Goal: Task Accomplishment & Management: Manage account settings

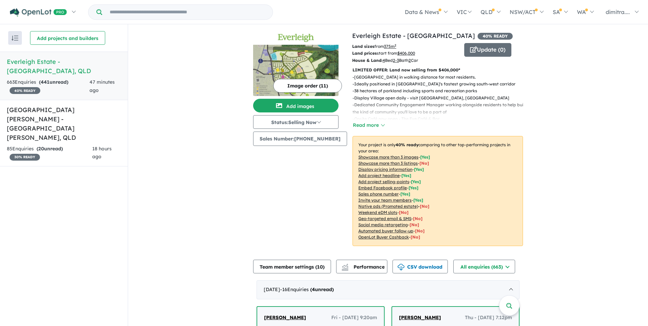
scroll to position [208, 0]
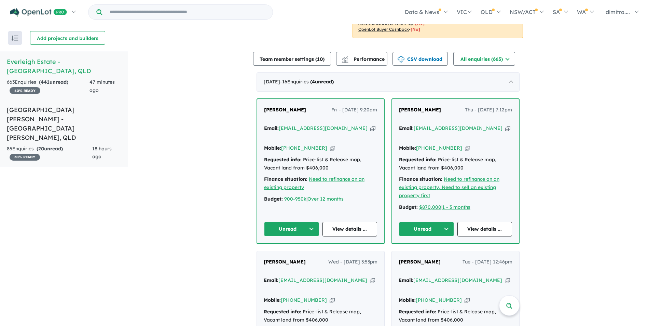
click at [71, 115] on link "Monarch Glen Estate - Monarch Glen , QLD 85 Enquir ies ( 20 unread) 30 % READY …" at bounding box center [64, 133] width 128 height 67
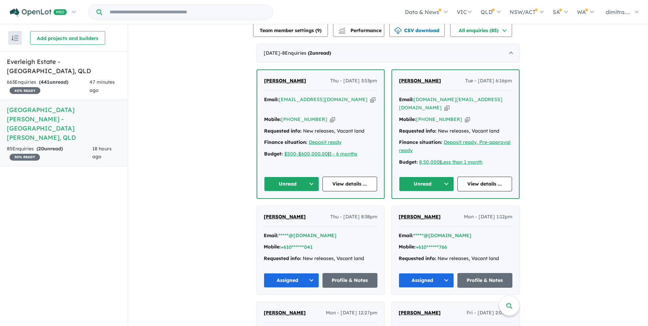
scroll to position [235, 0]
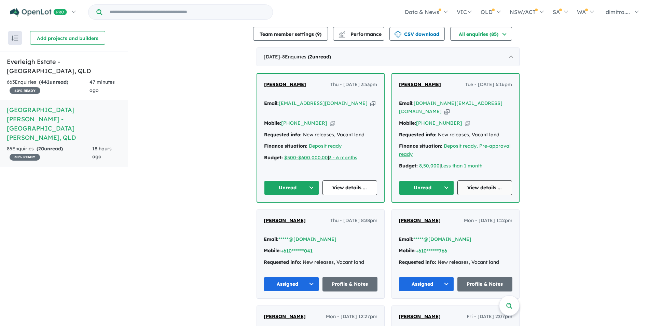
click at [477, 180] on link "View details ..." at bounding box center [484, 187] width 55 height 15
click at [359, 180] on link "View details ..." at bounding box center [349, 187] width 55 height 15
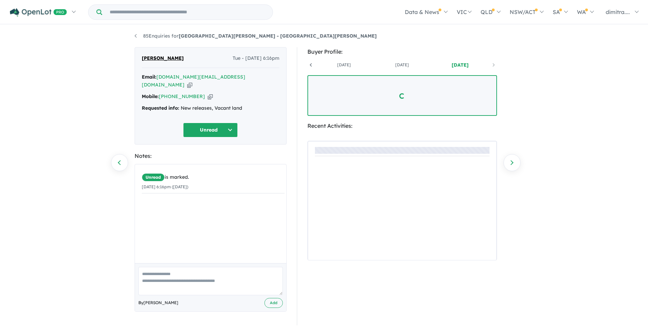
scroll to position [0, 51]
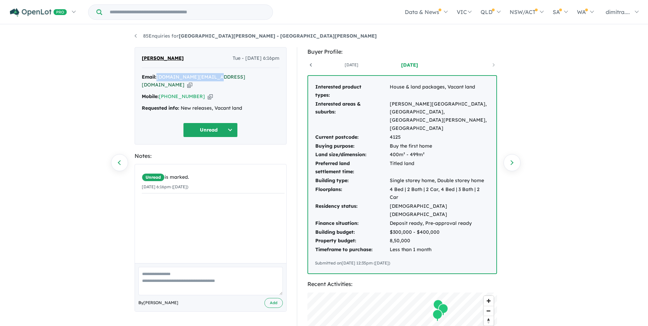
drag, startPoint x: 158, startPoint y: 76, endPoint x: 214, endPoint y: 77, distance: 56.4
click at [214, 77] on div "Email: pawanr21.pr@gmail.com Copied!" at bounding box center [211, 81] width 138 height 16
drag, startPoint x: 214, startPoint y: 77, endPoint x: 210, endPoint y: 77, distance: 3.8
copy a%20Monarch%20Glen%20Estate%20-%20Monarch%20Glen"] "[DOMAIN_NAME][EMAIL_ADDRESS][DOMAIN_NAME]"
drag, startPoint x: 197, startPoint y: 89, endPoint x: 162, endPoint y: 88, distance: 35.5
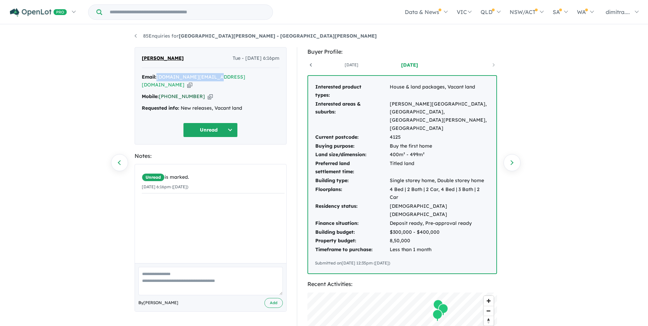
click at [162, 93] on div "Mobile: +61 425 886 595 Copied!" at bounding box center [211, 97] width 138 height 8
drag, startPoint x: 162, startPoint y: 88, endPoint x: 169, endPoint y: 88, distance: 7.5
copy link "61 425 886 595"
drag, startPoint x: 176, startPoint y: 58, endPoint x: 140, endPoint y: 58, distance: 36.2
click at [140, 58] on div "Pawan Singh Tue - 16/09/2025, 6:16pm Email: pawanr21.pr@gmail.com Copied! Mobil…" at bounding box center [211, 95] width 152 height 97
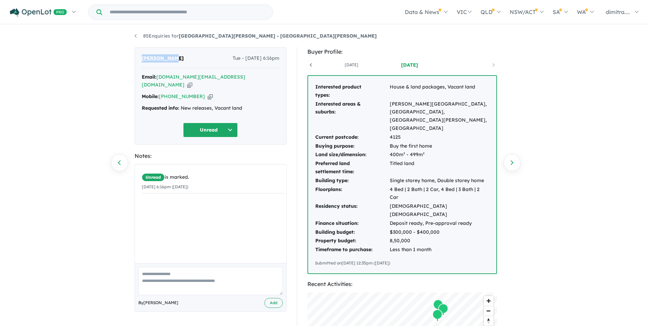
drag, startPoint x: 140, startPoint y: 58, endPoint x: 151, endPoint y: 58, distance: 10.6
copy span "Pawan Singh"
click at [204, 126] on button "Unread" at bounding box center [210, 130] width 55 height 15
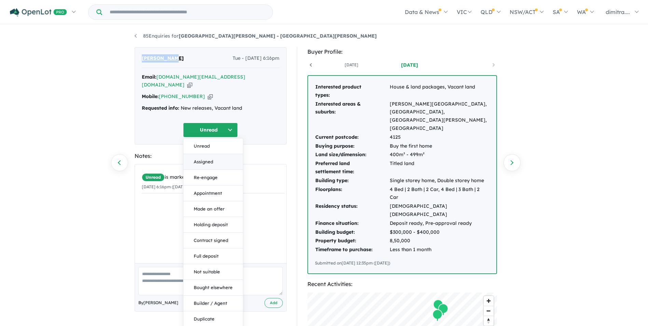
click at [212, 154] on button "Assigned" at bounding box center [212, 162] width 59 height 16
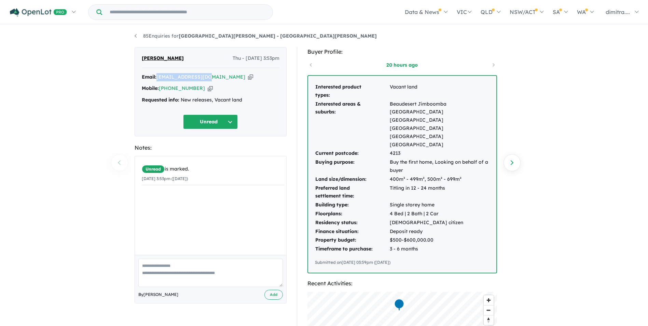
drag, startPoint x: 203, startPoint y: 77, endPoint x: 158, endPoint y: 77, distance: 45.8
click at [158, 77] on div "Email: jillypty@gmail.com Copied!" at bounding box center [211, 77] width 138 height 8
drag, startPoint x: 158, startPoint y: 77, endPoint x: 173, endPoint y: 78, distance: 15.0
copy a%20Monarch%20Glen%20Estate%20-%20Monarch%20Glen"] "[EMAIL_ADDRESS][DOMAIN_NAME]"
drag, startPoint x: 199, startPoint y: 88, endPoint x: 160, endPoint y: 89, distance: 38.6
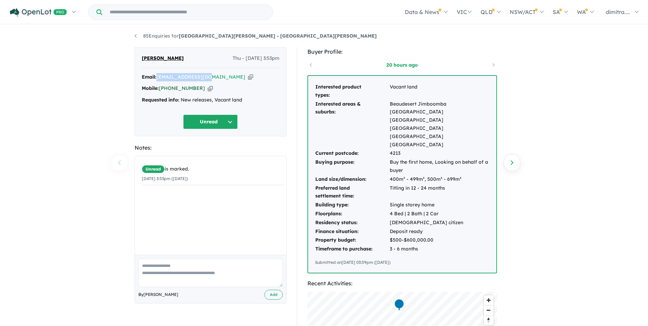
click at [160, 89] on div "Mobile: +61 407 028 002 Copied!" at bounding box center [211, 88] width 138 height 8
drag, startPoint x: 160, startPoint y: 89, endPoint x: 166, endPoint y: 87, distance: 6.3
copy link "[PHONE_NUMBER]"
drag, startPoint x: 174, startPoint y: 61, endPoint x: 140, endPoint y: 59, distance: 33.5
click at [140, 59] on div "Jillian Petty Thu - 18/09/2025, 3:53pm Email: jillypty@gmail.com Copied! Mobile…" at bounding box center [211, 91] width 152 height 89
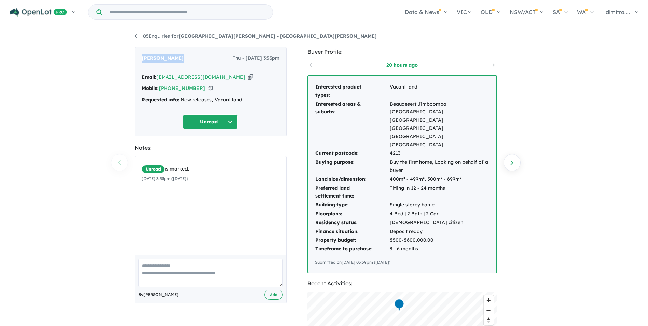
drag, startPoint x: 140, startPoint y: 59, endPoint x: 150, endPoint y: 58, distance: 9.2
copy span "[PERSON_NAME]"
click at [197, 126] on button "Unread" at bounding box center [210, 121] width 55 height 15
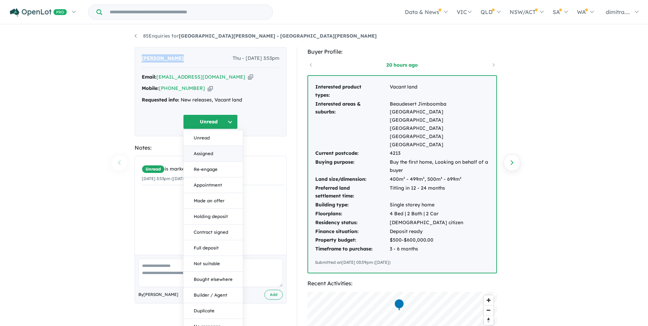
click at [206, 152] on button "Assigned" at bounding box center [212, 154] width 59 height 16
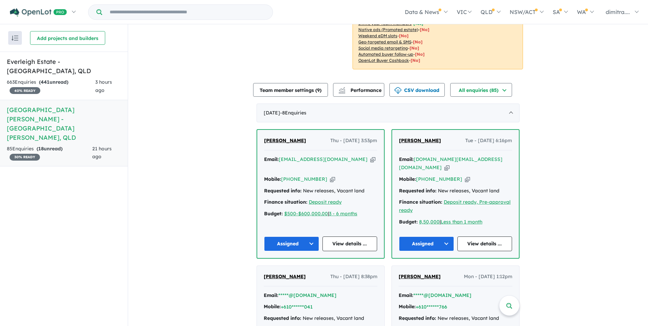
scroll to position [269, 0]
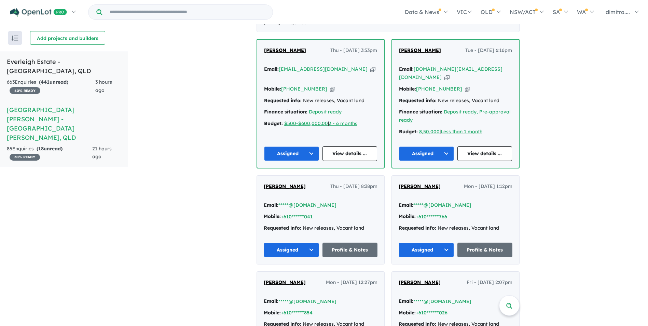
click at [81, 78] on div "663 Enquir ies ( 441 unread) 40 % READY" at bounding box center [51, 86] width 88 height 16
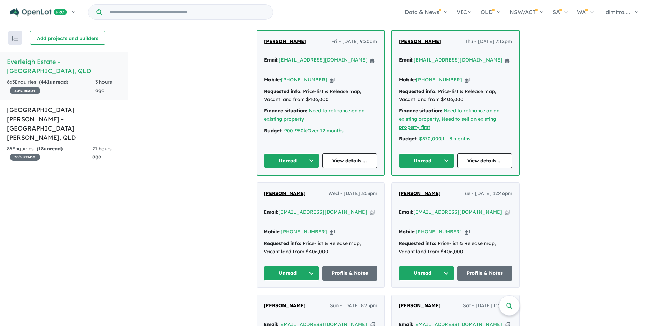
scroll to position [378, 0]
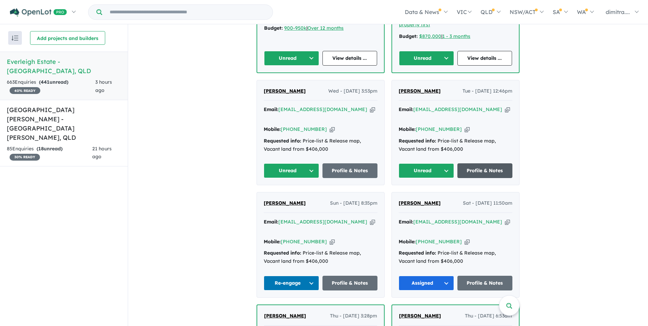
click at [475, 163] on link "Profile & Notes" at bounding box center [484, 170] width 55 height 15
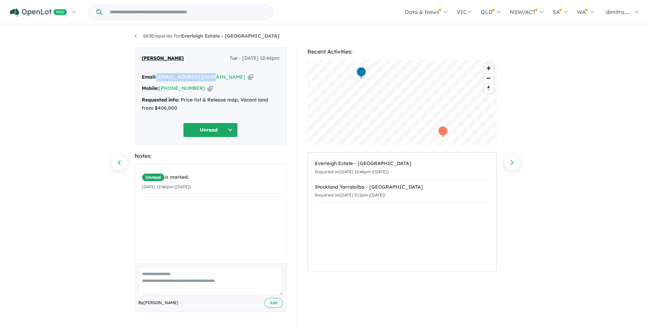
drag, startPoint x: 213, startPoint y: 76, endPoint x: 157, endPoint y: 77, distance: 55.3
click at [157, 77] on div "Email: [EMAIL_ADDRESS][DOMAIN_NAME] Copied!" at bounding box center [211, 77] width 138 height 8
drag, startPoint x: 157, startPoint y: 77, endPoint x: 168, endPoint y: 77, distance: 10.3
copy a%20Everleigh%20Estate%20-%20Greenbank"] "[EMAIL_ADDRESS][DOMAIN_NAME]"
drag, startPoint x: 196, startPoint y: 89, endPoint x: 160, endPoint y: 88, distance: 36.6
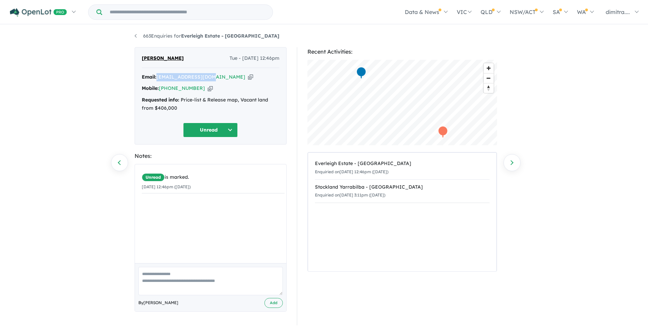
click at [160, 88] on div "Mobile: +61 499 249 731 Copied!" at bounding box center [211, 88] width 138 height 8
drag, startPoint x: 160, startPoint y: 88, endPoint x: 167, endPoint y: 87, distance: 7.2
copy link "+61 499 249 731"
drag, startPoint x: 182, startPoint y: 58, endPoint x: 142, endPoint y: 57, distance: 40.3
click at [142, 57] on div "Adora Panopio Tue - 16/09/2025, 12:46pm" at bounding box center [211, 61] width 138 height 14
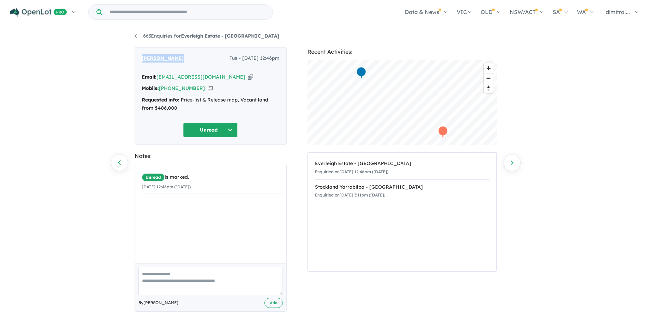
drag, startPoint x: 142, startPoint y: 57, endPoint x: 151, endPoint y: 57, distance: 8.5
copy span "[PERSON_NAME]"
click at [207, 127] on button "Unread" at bounding box center [210, 130] width 55 height 15
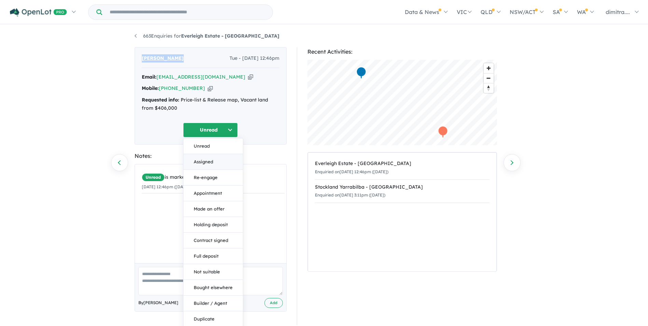
click at [214, 158] on button "Assigned" at bounding box center [212, 162] width 59 height 16
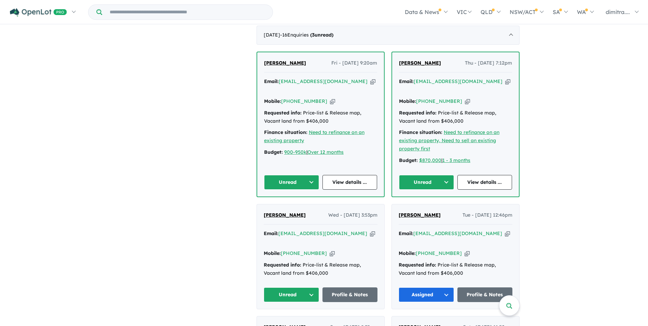
scroll to position [273, 0]
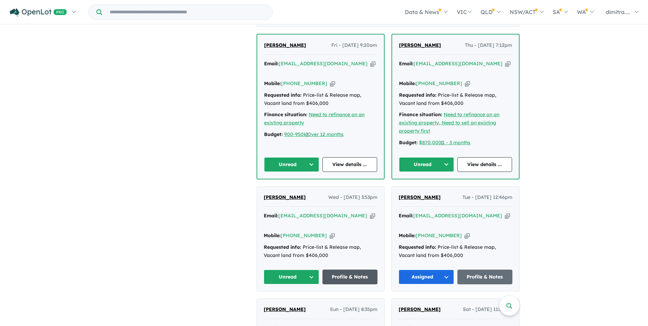
click at [353, 269] on link "Profile & Notes" at bounding box center [349, 276] width 55 height 15
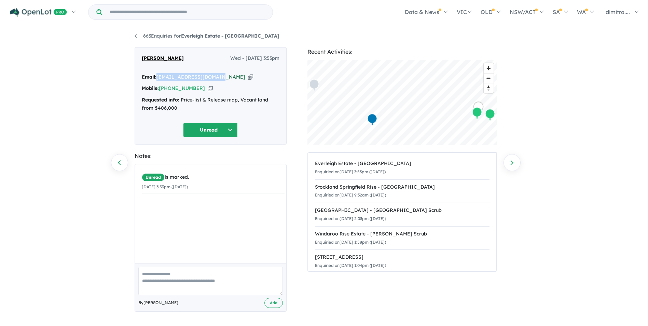
drag, startPoint x: 222, startPoint y: 77, endPoint x: 158, endPoint y: 77, distance: 64.2
click at [158, 77] on div "Email: [EMAIL_ADDRESS][DOMAIN_NAME] Copied!" at bounding box center [211, 77] width 138 height 8
drag, startPoint x: 158, startPoint y: 77, endPoint x: 169, endPoint y: 76, distance: 11.0
copy a%20Everleigh%20Estate%20-%20Greenbank"] "[EMAIL_ADDRESS][DOMAIN_NAME]"
click at [200, 133] on button "Unread" at bounding box center [210, 130] width 55 height 15
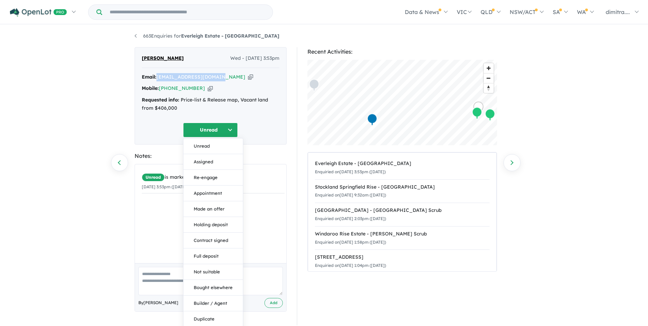
click at [214, 176] on button "Re-engage" at bounding box center [212, 178] width 59 height 16
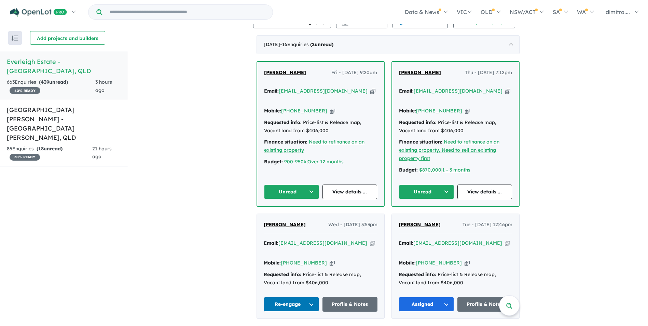
scroll to position [307, 0]
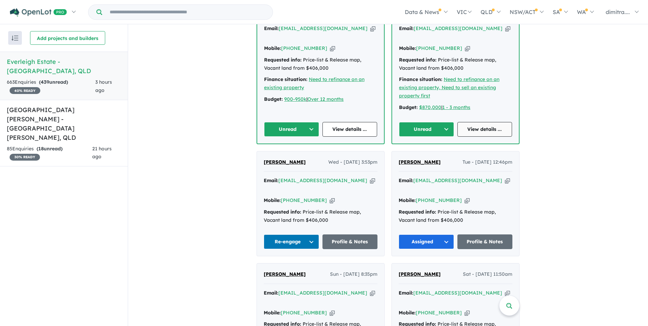
click at [467, 124] on link "View details ..." at bounding box center [484, 129] width 55 height 15
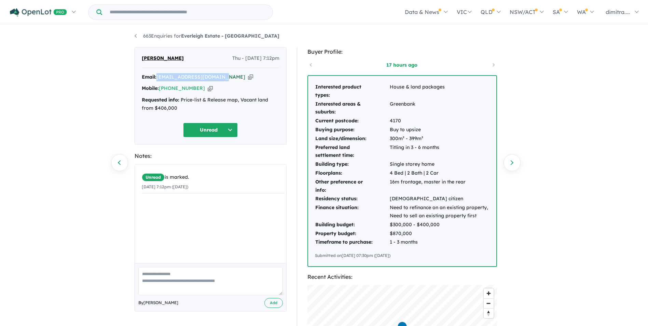
drag, startPoint x: 215, startPoint y: 75, endPoint x: 158, endPoint y: 75, distance: 57.0
click at [158, 75] on div "Email: [EMAIL_ADDRESS][DOMAIN_NAME] Copied!" at bounding box center [211, 77] width 138 height 8
drag, startPoint x: 158, startPoint y: 75, endPoint x: 170, endPoint y: 75, distance: 11.3
copy a%20Everleigh%20Estate%20-%20Greenbank"] "[EMAIL_ADDRESS][DOMAIN_NAME]"
drag, startPoint x: 191, startPoint y: 88, endPoint x: 160, endPoint y: 88, distance: 30.7
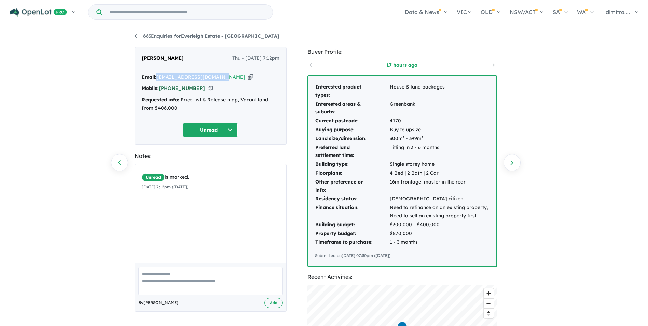
click at [160, 88] on div "Mobile: [PHONE_NUMBER] Copied!" at bounding box center [211, 88] width 138 height 8
drag, startPoint x: 160, startPoint y: 88, endPoint x: 164, endPoint y: 88, distance: 3.8
copy link "[PHONE_NUMBER]"
drag, startPoint x: 171, startPoint y: 58, endPoint x: 142, endPoint y: 57, distance: 29.0
click at [142, 57] on div "Jen Wright Thu - 18/09/2025, 7:12pm" at bounding box center [211, 61] width 138 height 14
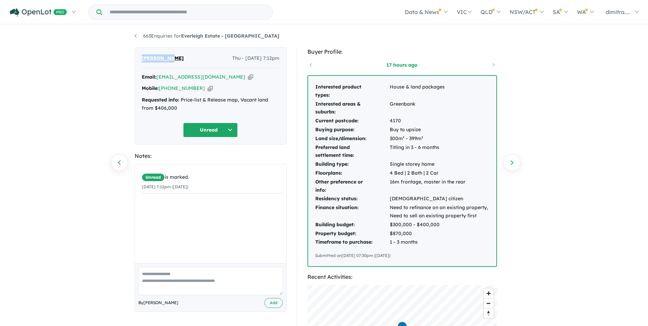
drag, startPoint x: 142, startPoint y: 57, endPoint x: 146, endPoint y: 57, distance: 3.8
copy span "Jen Wright"
click at [197, 130] on button "Unread" at bounding box center [210, 130] width 55 height 15
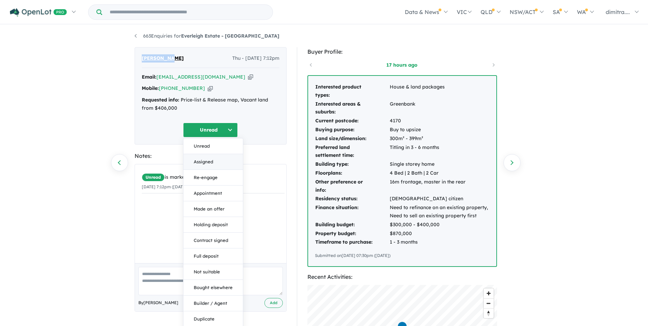
click at [210, 165] on button "Assigned" at bounding box center [212, 162] width 59 height 16
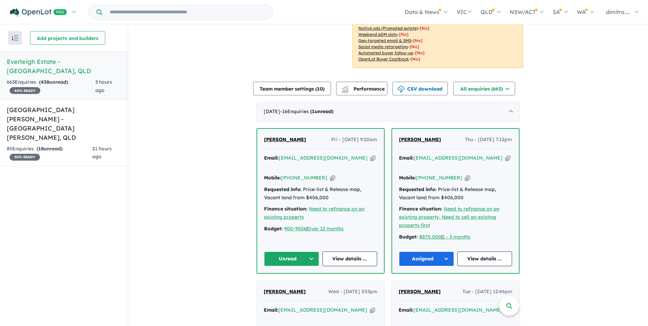
scroll to position [239, 0]
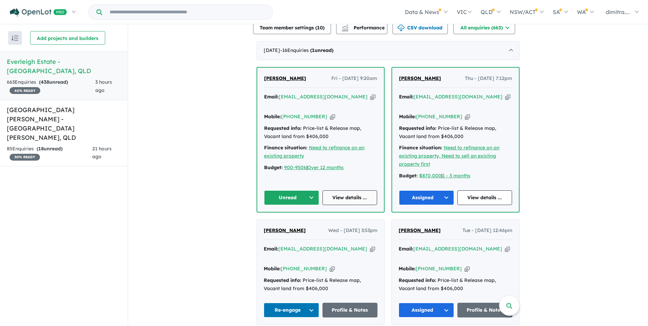
click at [333, 190] on link "View details ..." at bounding box center [349, 197] width 55 height 15
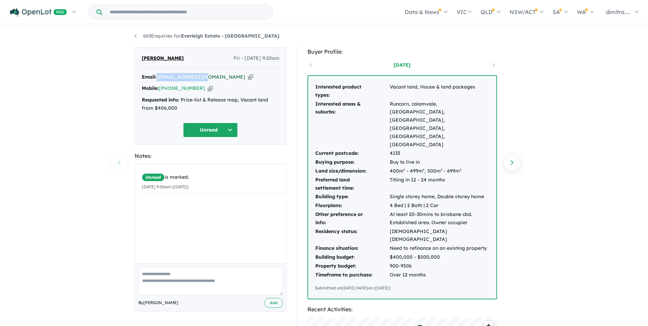
drag, startPoint x: 209, startPoint y: 77, endPoint x: 158, endPoint y: 76, distance: 50.9
click at [158, 76] on div "Email: [EMAIL_ADDRESS][DOMAIN_NAME] Copied!" at bounding box center [211, 77] width 138 height 8
drag, startPoint x: 158, startPoint y: 76, endPoint x: 162, endPoint y: 76, distance: 3.8
copy a%20Everleigh%20Estate%20-%20Greenbank"] "[EMAIL_ADDRESS][DOMAIN_NAME]"
drag, startPoint x: 197, startPoint y: 88, endPoint x: 162, endPoint y: 90, distance: 35.2
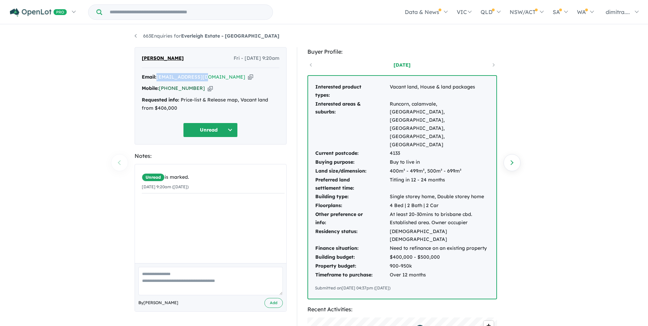
click at [162, 90] on div "Mobile: [PHONE_NUMBER] Copied!" at bounding box center [211, 88] width 138 height 8
drag, startPoint x: 162, startPoint y: 90, endPoint x: 167, endPoint y: 88, distance: 5.3
copy link "61 413 549 548"
drag, startPoint x: 160, startPoint y: 60, endPoint x: 139, endPoint y: 58, distance: 21.6
click at [139, 58] on div "Matt Ceniza Fri - 19/09/2025, 9:20am Email: maty_sc@yahoo.com Copied! Mobile: +…" at bounding box center [211, 95] width 152 height 97
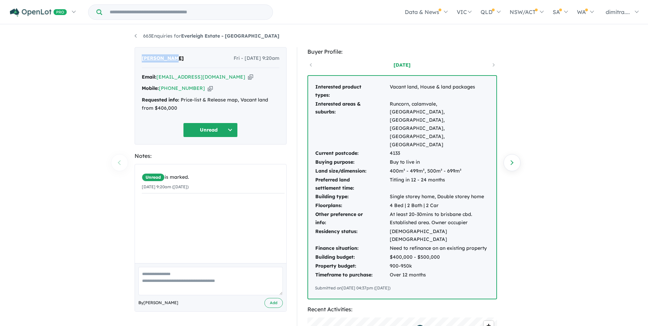
drag, startPoint x: 139, startPoint y: 58, endPoint x: 147, endPoint y: 58, distance: 7.9
copy span "[PERSON_NAME]"
click at [217, 135] on button "Unread" at bounding box center [210, 130] width 55 height 15
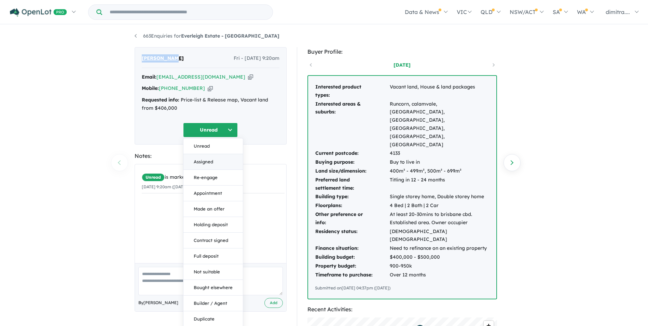
click at [215, 160] on button "Assigned" at bounding box center [212, 162] width 59 height 16
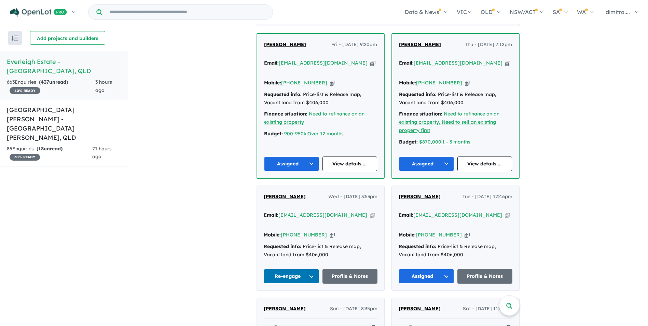
scroll to position [208, 0]
